Goal: Transaction & Acquisition: Download file/media

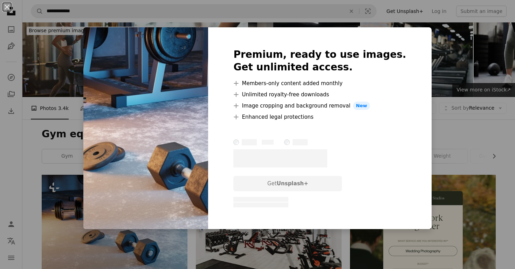
scroll to position [123, 0]
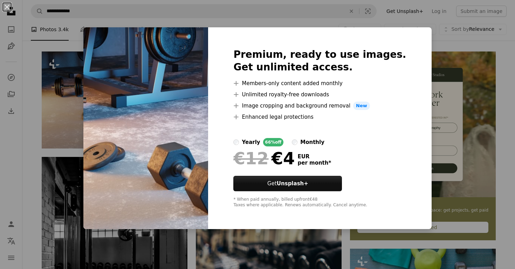
click at [357, 23] on div "An X shape Premium, ready to use images. Get unlimited access. A plus sign Memb…" at bounding box center [257, 134] width 515 height 269
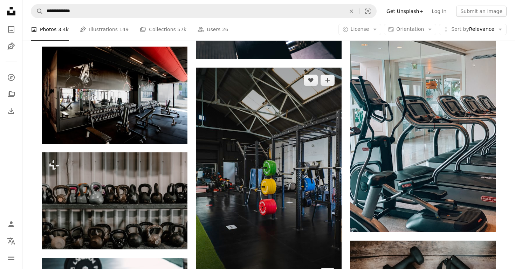
scroll to position [441, 0]
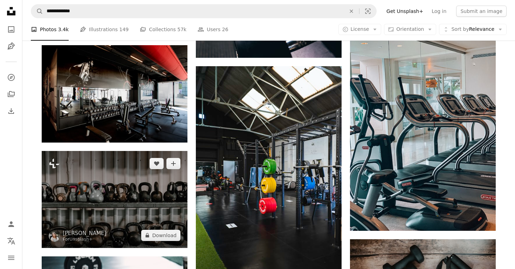
click at [115, 210] on img at bounding box center [115, 199] width 146 height 97
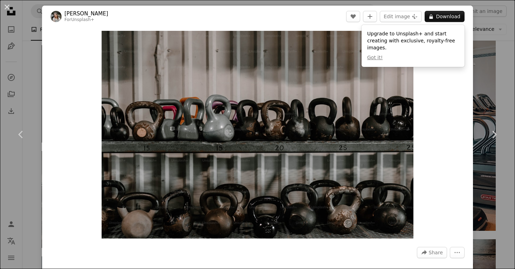
click at [366, 2] on div "An X shape Chevron left Chevron right [PERSON_NAME] For Unsplash+ A heart A plu…" at bounding box center [257, 134] width 515 height 269
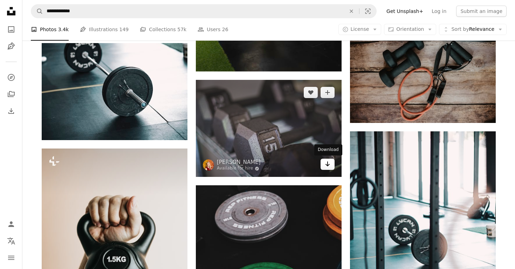
scroll to position [641, 0]
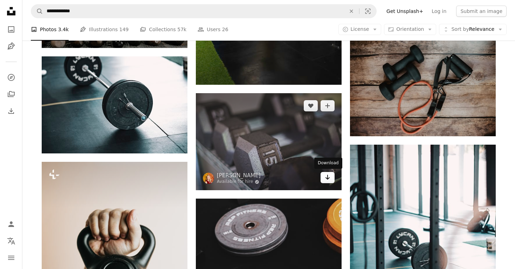
click at [327, 176] on icon "Arrow pointing down" at bounding box center [328, 177] width 6 height 8
